Goal: Information Seeking & Learning: Find specific page/section

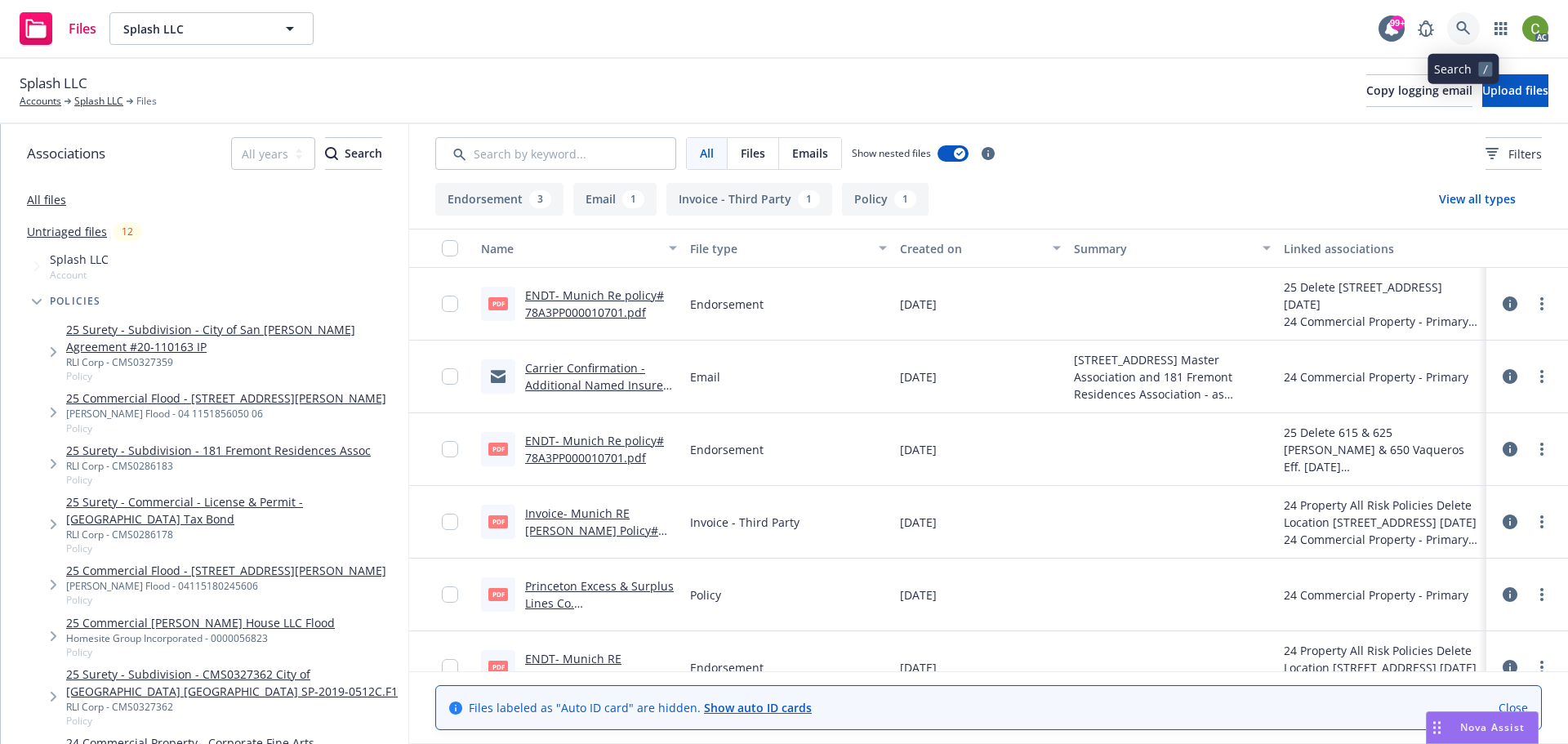
click at [1466, 24] on icon at bounding box center [1463, 28] width 15 height 15
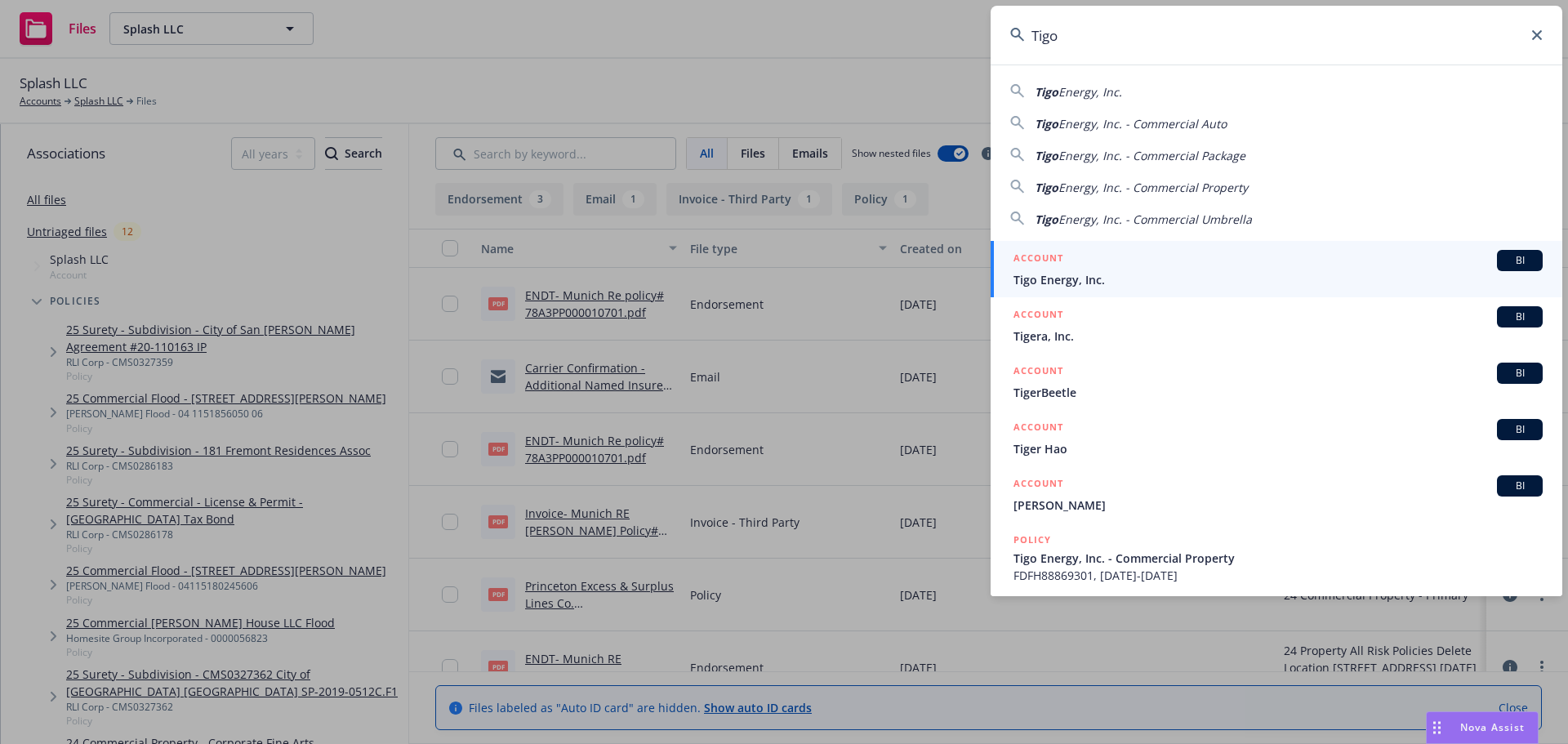
type input "Tigo"
click at [1132, 265] on div "ACCOUNT BI" at bounding box center [1278, 261] width 529 height 21
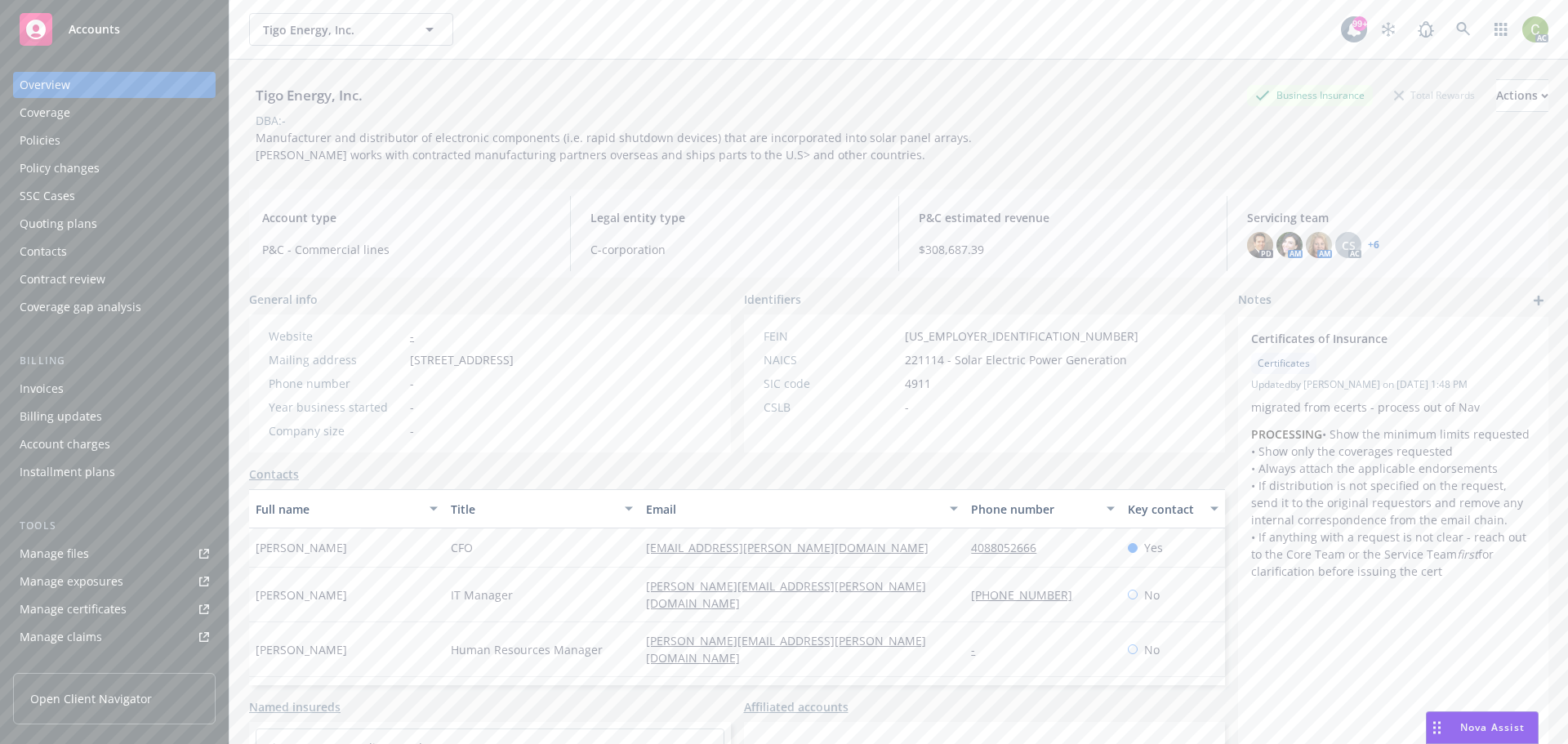
click at [105, 152] on div "Policies" at bounding box center [114, 140] width 190 height 26
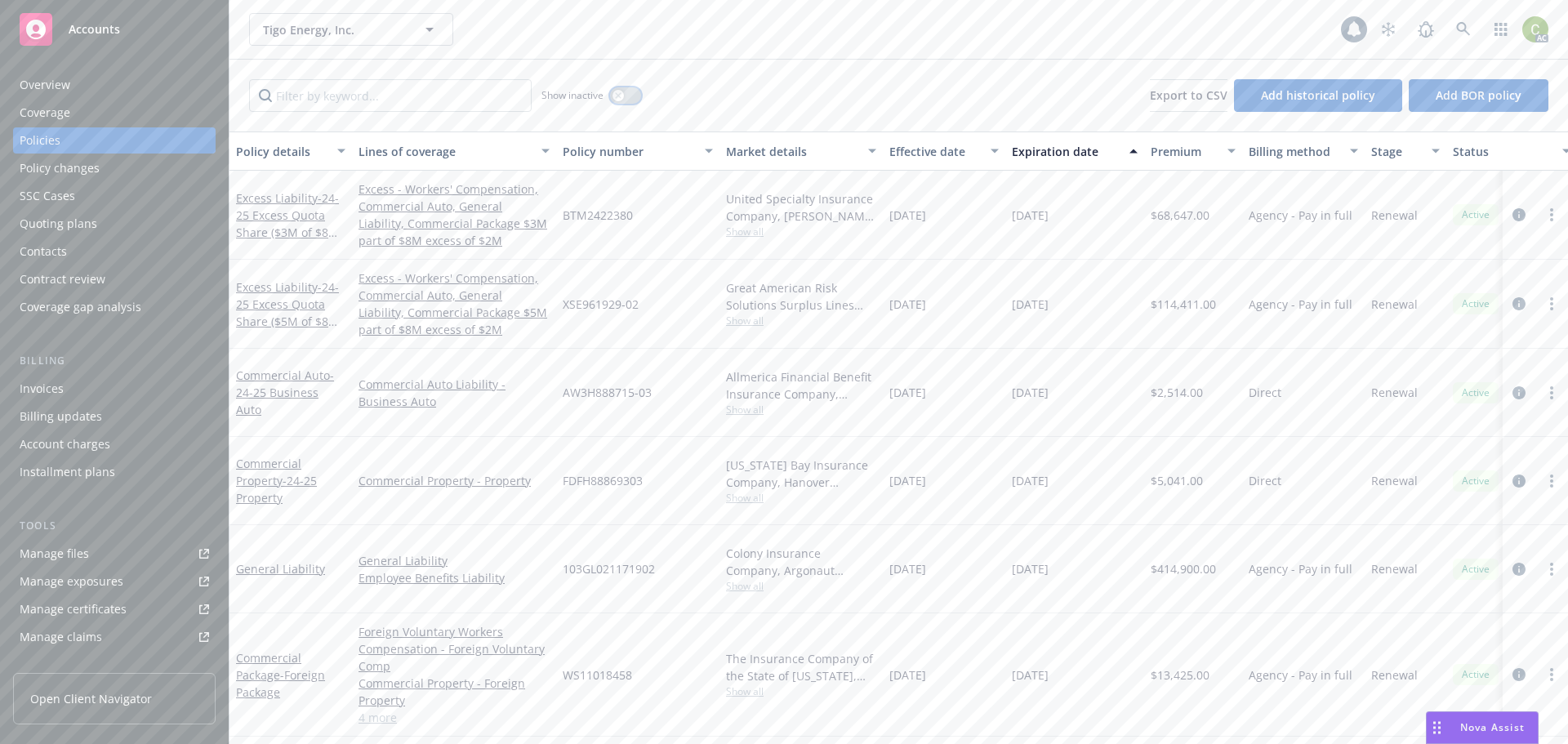
click at [623, 93] on div "button" at bounding box center [617, 95] width 11 height 11
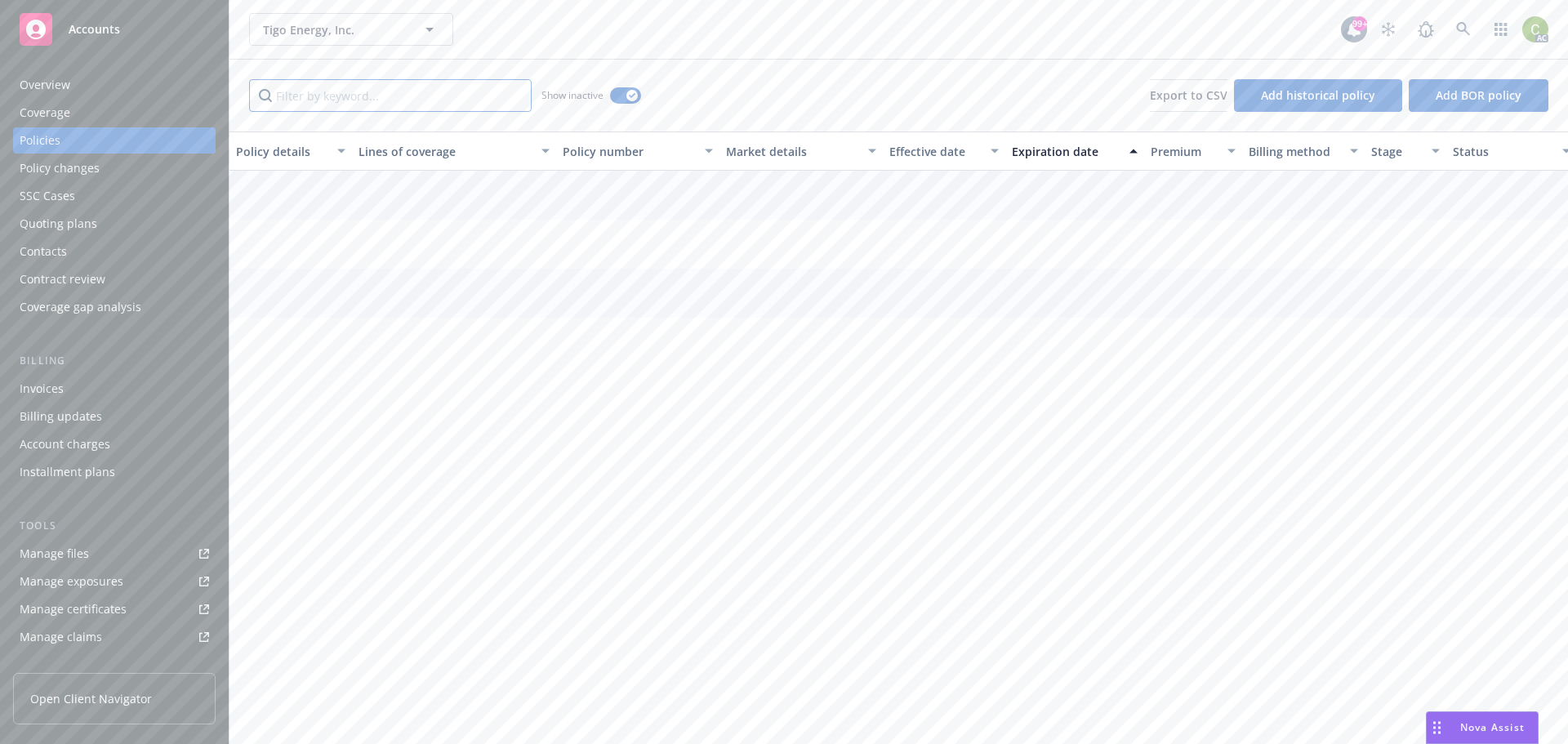
click at [366, 102] on input "Filter by keyword..." at bounding box center [390, 96] width 283 height 32
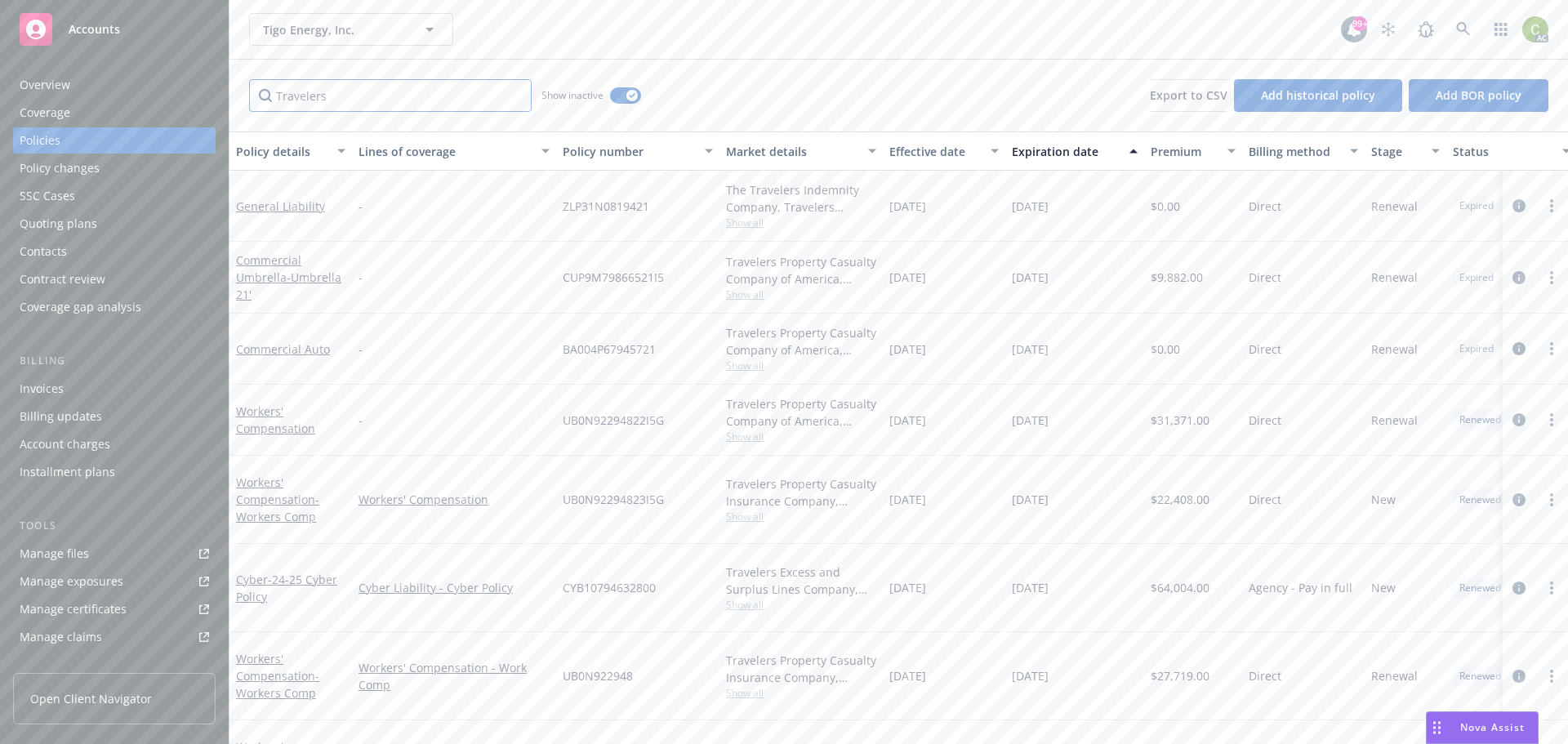
type input "Travelers"
